Goal: Find specific page/section: Find specific page/section

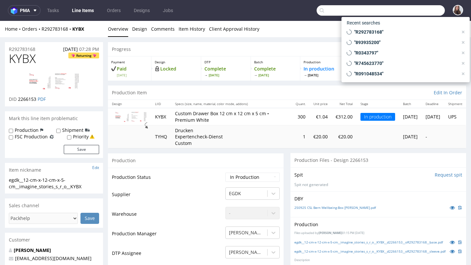
click at [424, 11] on input "text" at bounding box center [380, 10] width 128 height 10
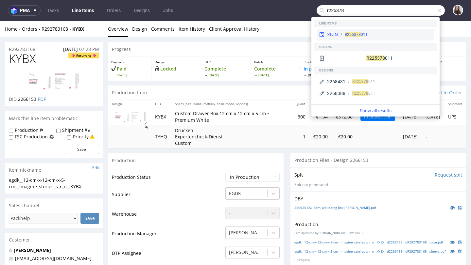
type input "r225378"
click at [408, 39] on div "XFJN R225378 011" at bounding box center [375, 35] width 118 height 12
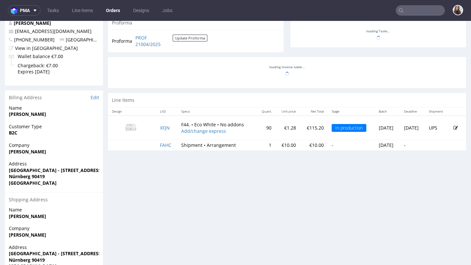
scroll to position [280, 0]
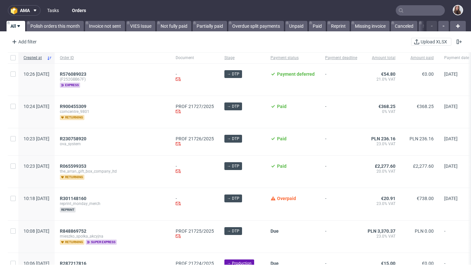
click at [56, 8] on link "Tasks" at bounding box center [53, 10] width 20 height 10
